Goal: Complete application form

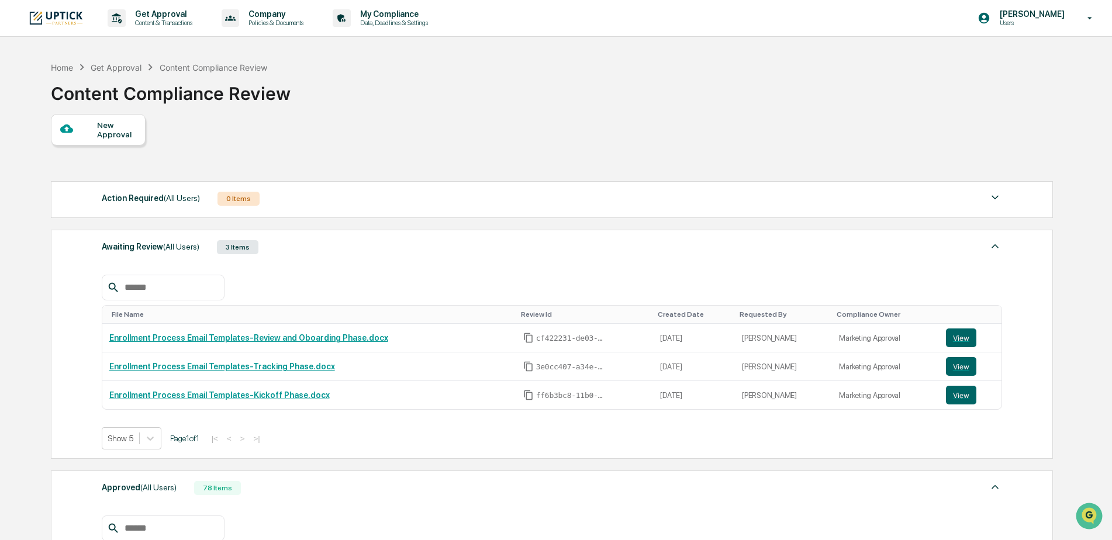
click at [110, 136] on div "New Approval" at bounding box center [116, 129] width 39 height 19
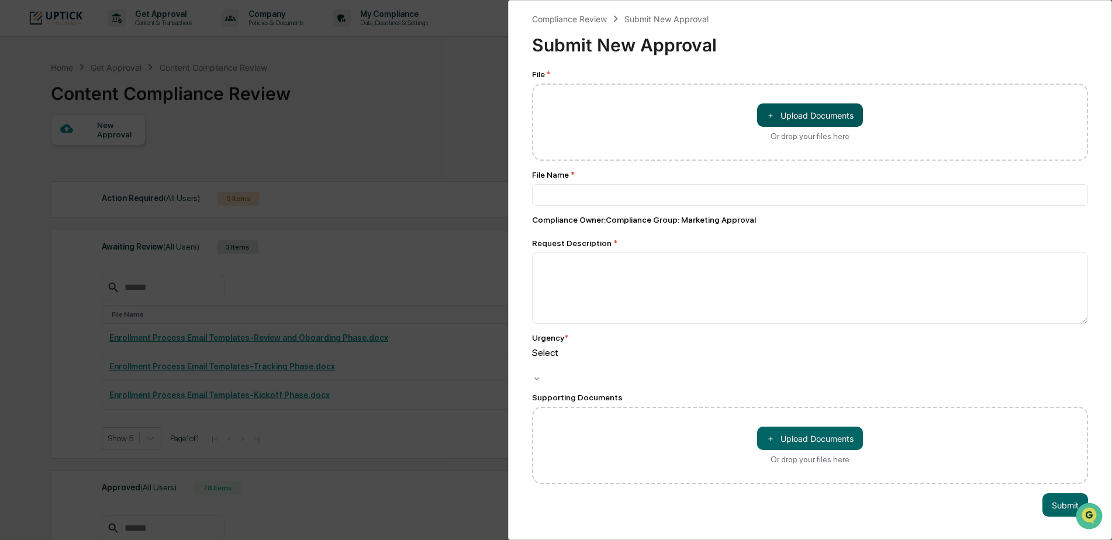
click at [809, 116] on button "＋ Upload Documents" at bounding box center [810, 114] width 106 height 23
type input "**********"
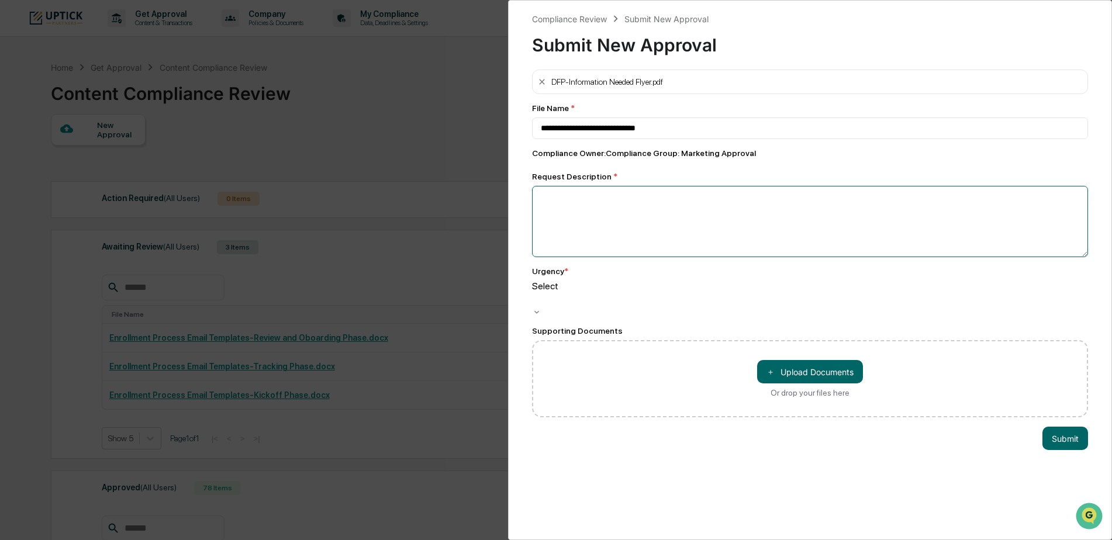
click at [670, 216] on textarea at bounding box center [810, 221] width 556 height 71
type textarea "**********"
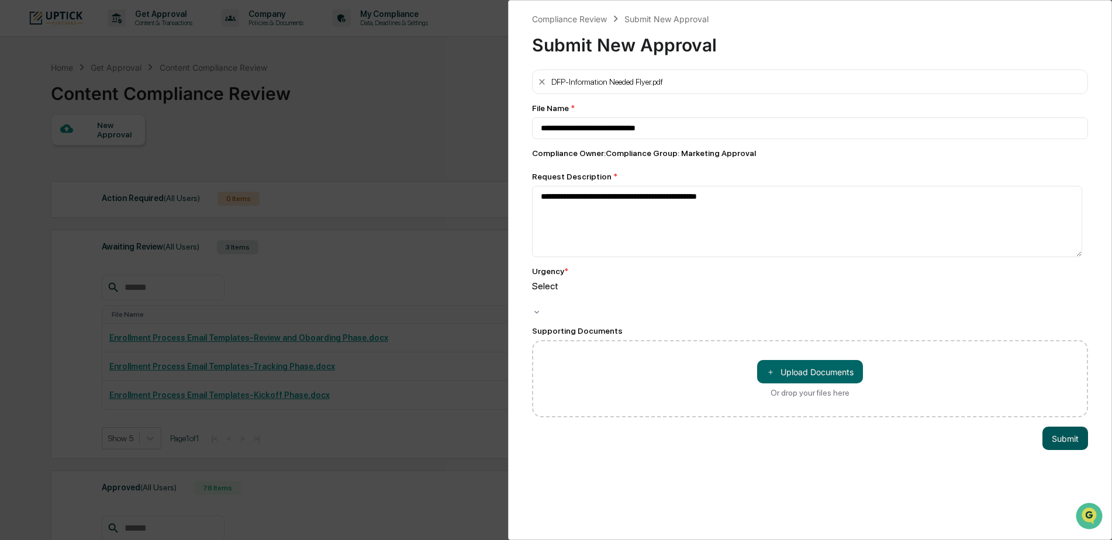
click at [1067, 429] on button "Submit" at bounding box center [1065, 438] width 46 height 23
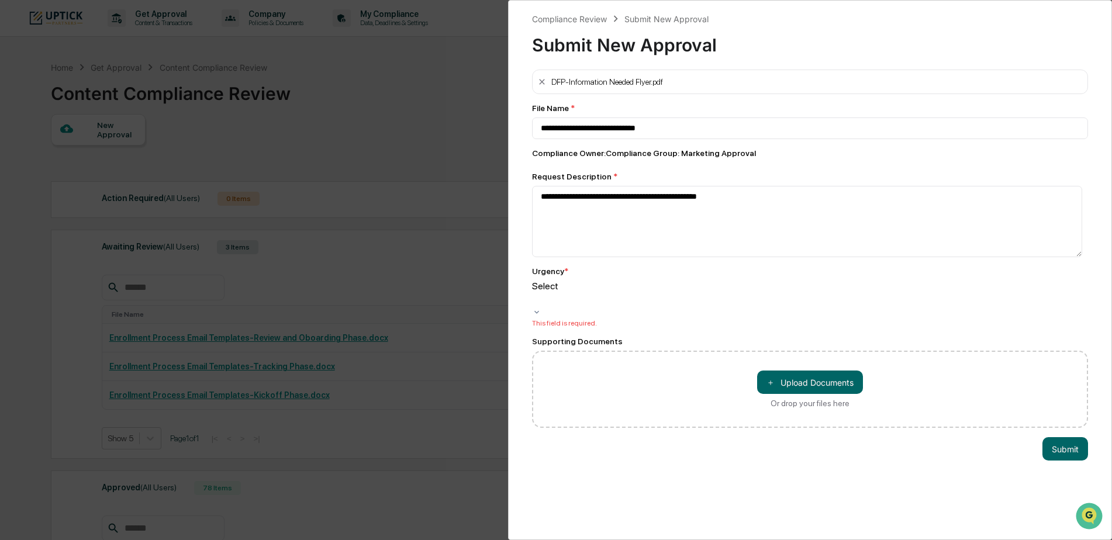
click at [690, 282] on div "Select" at bounding box center [810, 299] width 556 height 36
click at [681, 301] on div "Select" at bounding box center [810, 299] width 556 height 36
click at [535, 293] on div at bounding box center [534, 299] width 2 height 13
click at [1065, 437] on button "Submit" at bounding box center [1065, 448] width 46 height 23
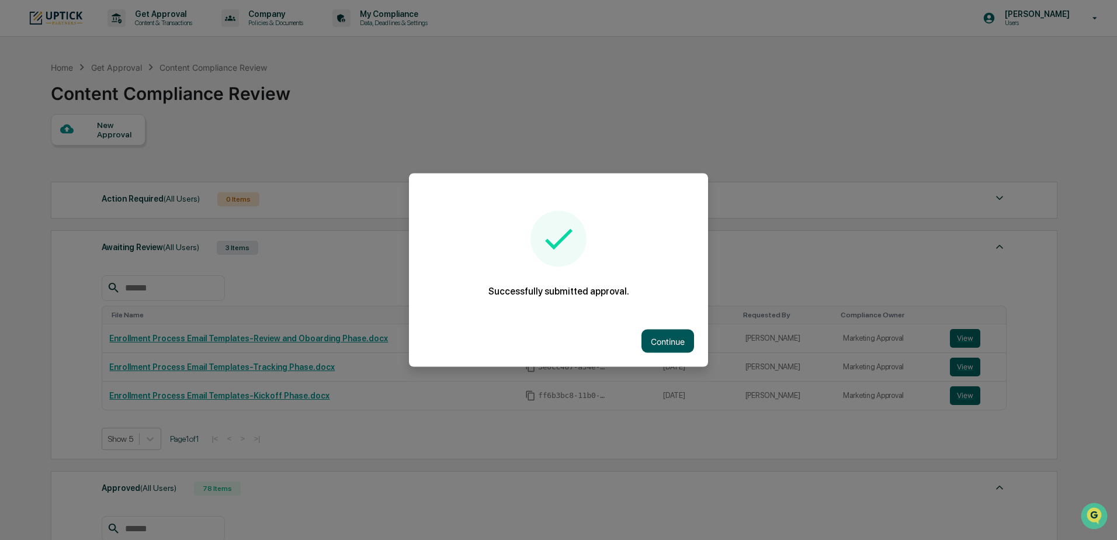
click at [664, 344] on button "Continue" at bounding box center [668, 341] width 53 height 23
